Goal: Find specific page/section: Find specific page/section

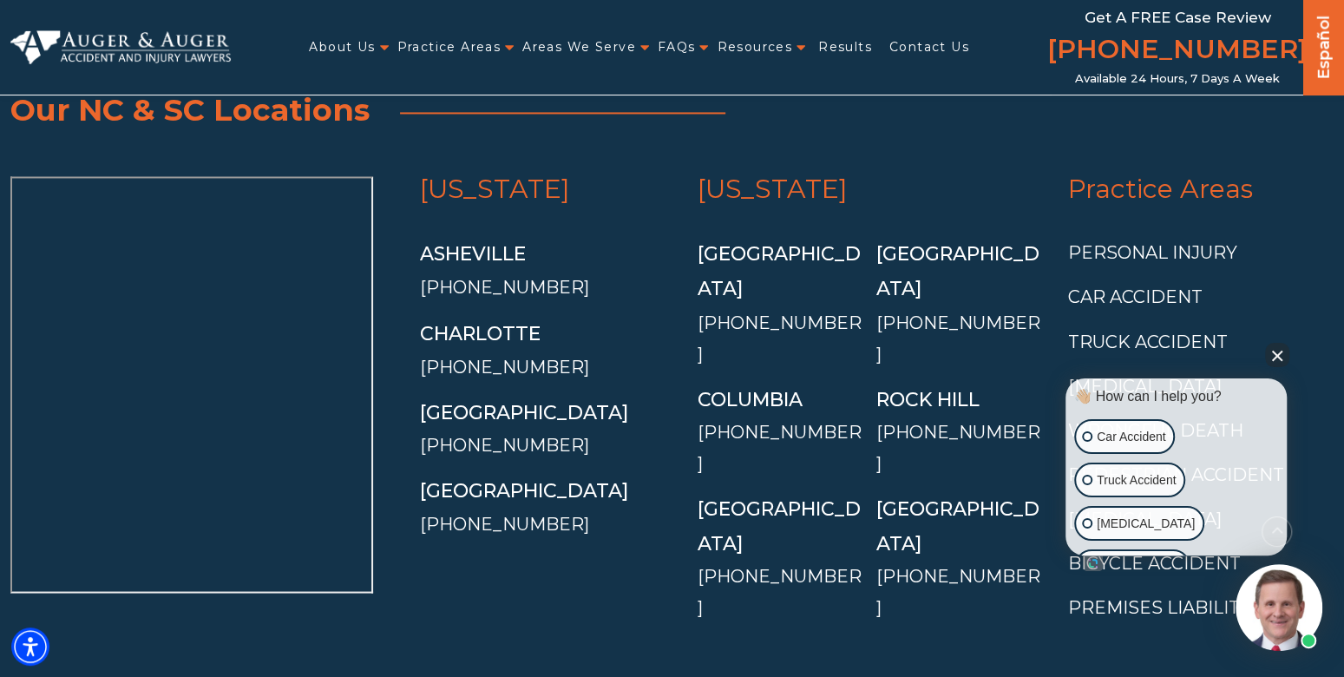
scroll to position [6283, 0]
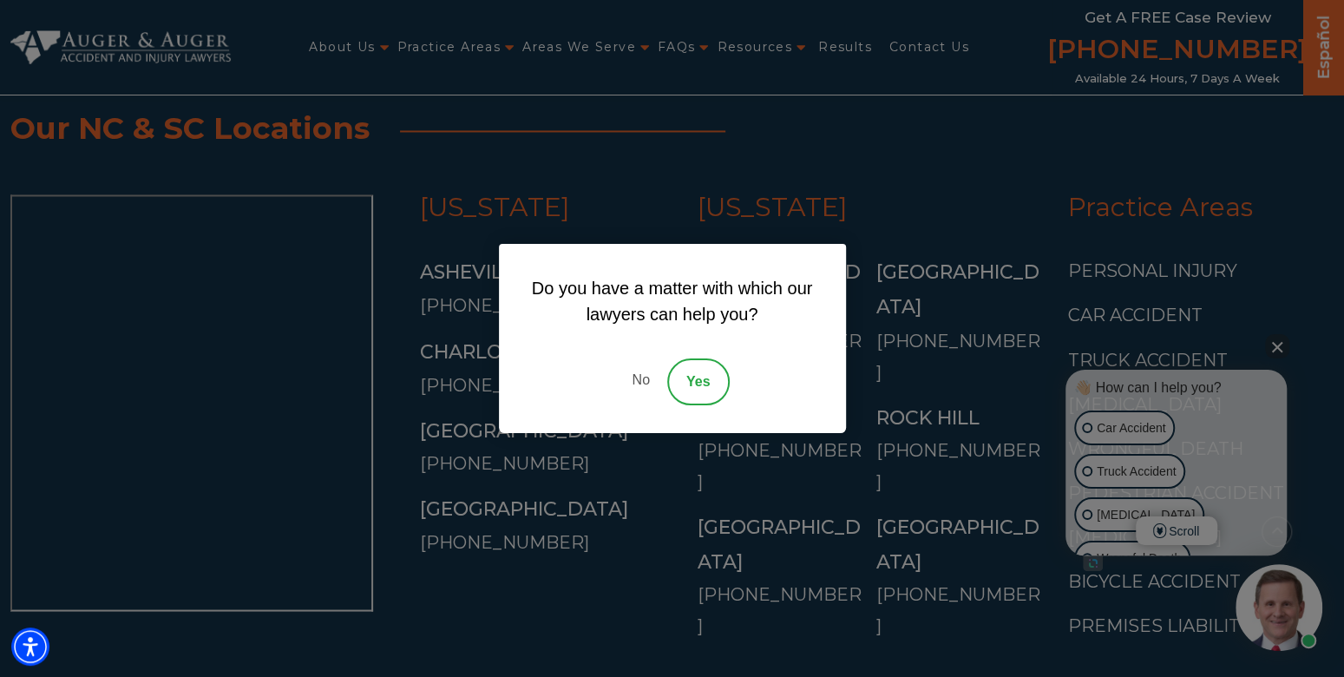
click at [646, 375] on link "No" at bounding box center [640, 381] width 52 height 47
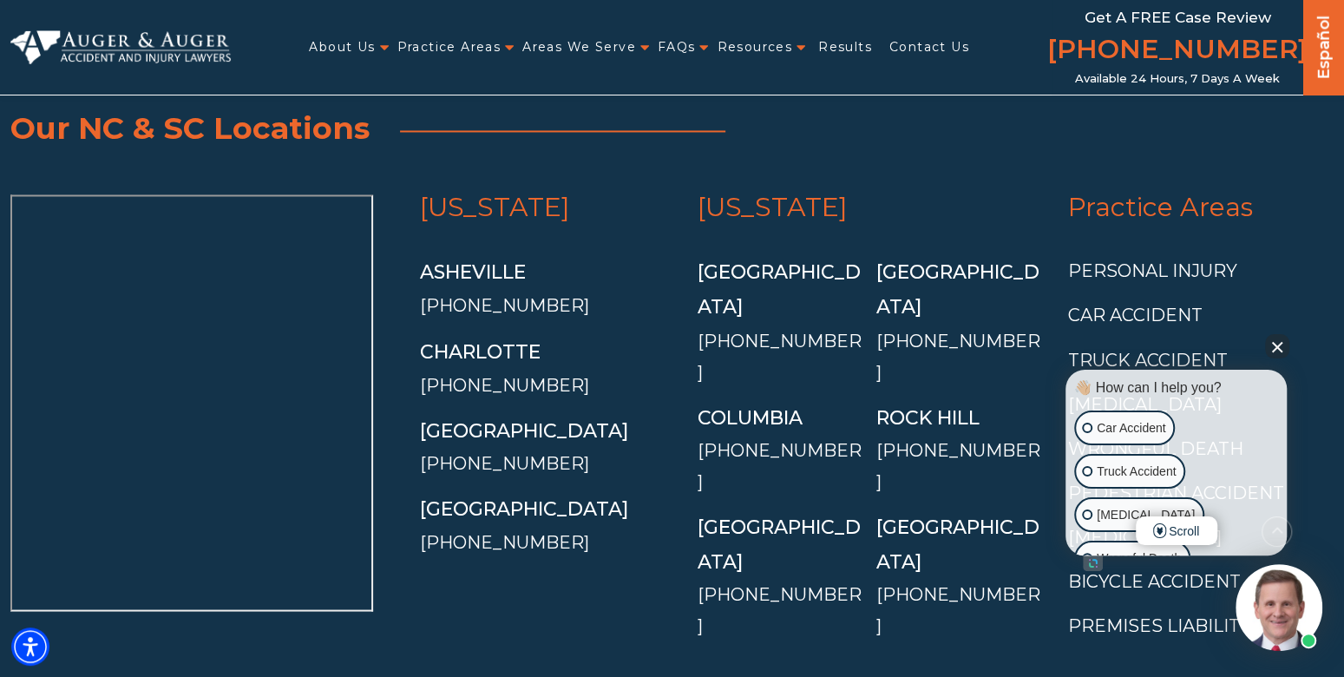
click at [612, 413] on div "[GEOGRAPHIC_DATA]" at bounding box center [546, 430] width 253 height 35
